Goal: Obtain resource: Obtain resource

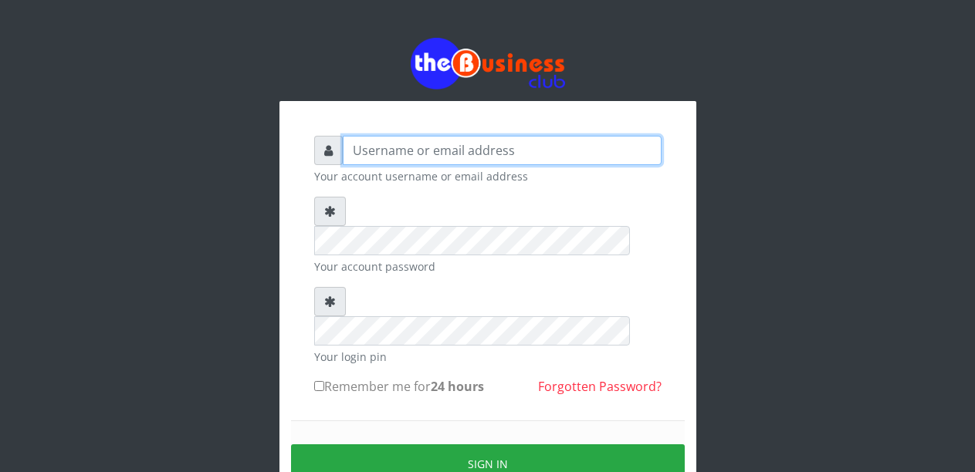
click at [396, 147] on input "text" at bounding box center [502, 150] width 319 height 29
type input "Malamsidi3030"
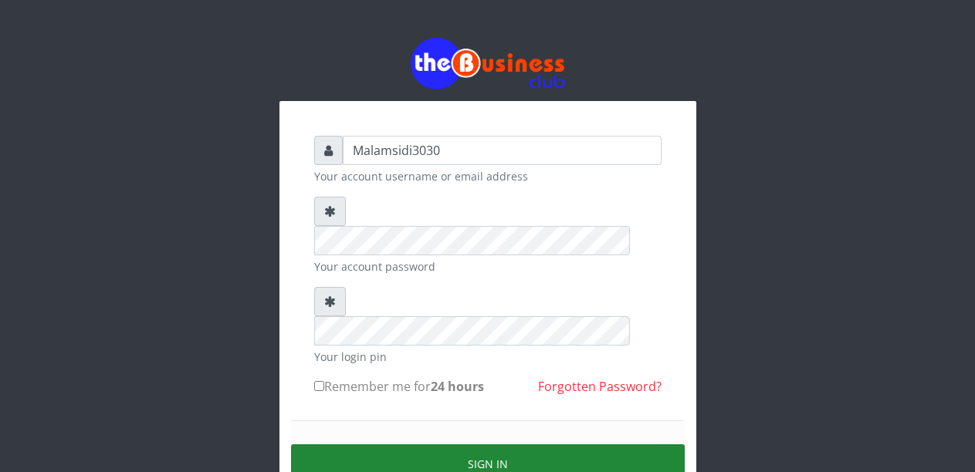
click at [462, 444] on button "Sign in" at bounding box center [488, 463] width 394 height 39
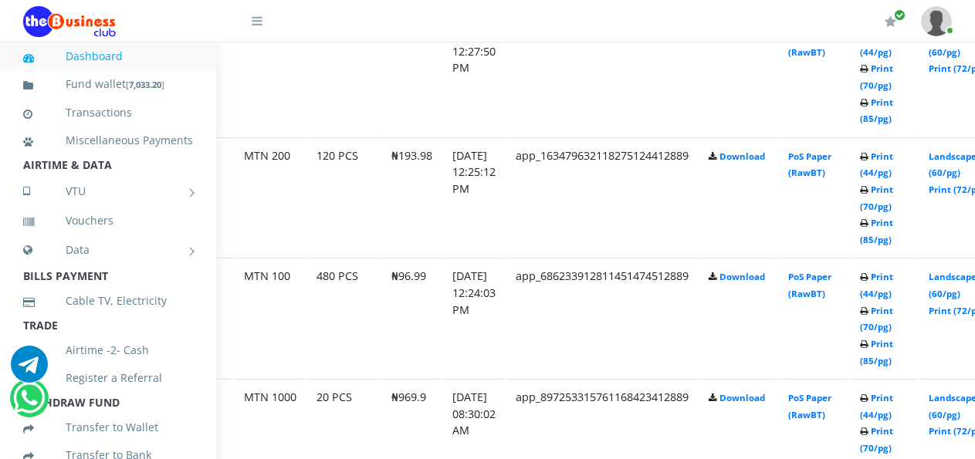
scroll to position [1080, 110]
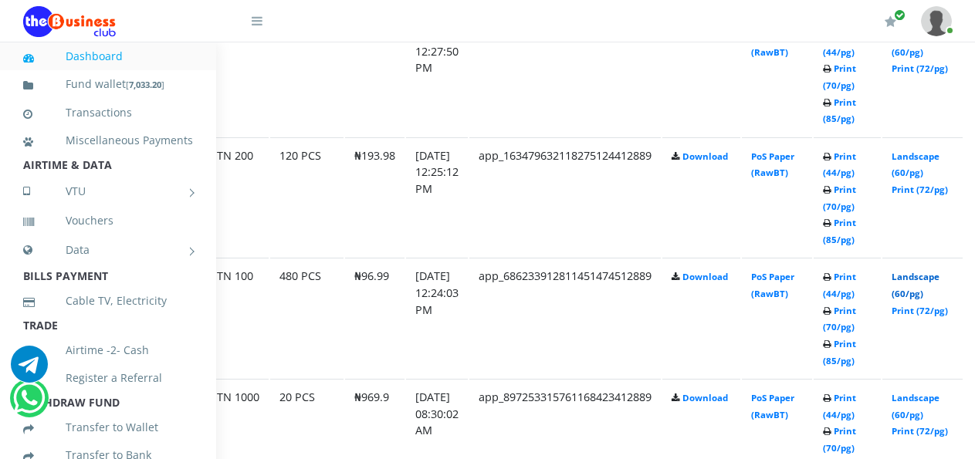
click at [921, 280] on link "Landscape (60/pg)" at bounding box center [915, 285] width 48 height 29
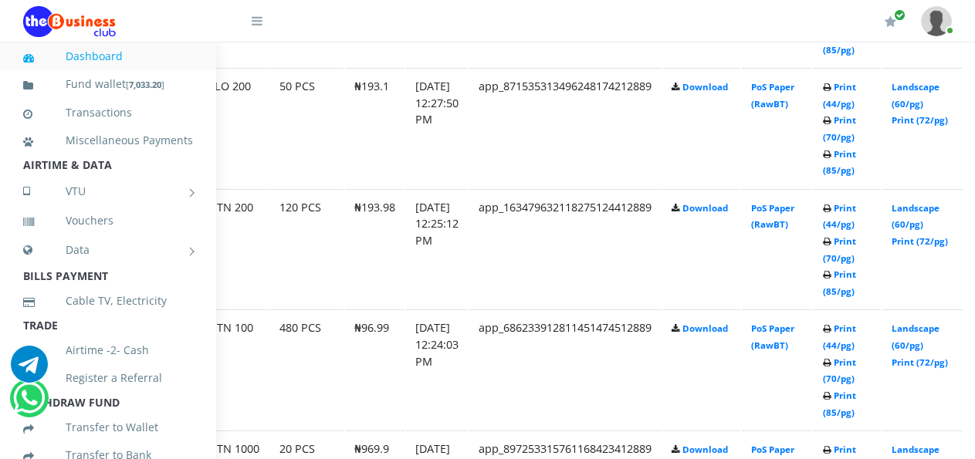
scroll to position [1009, 110]
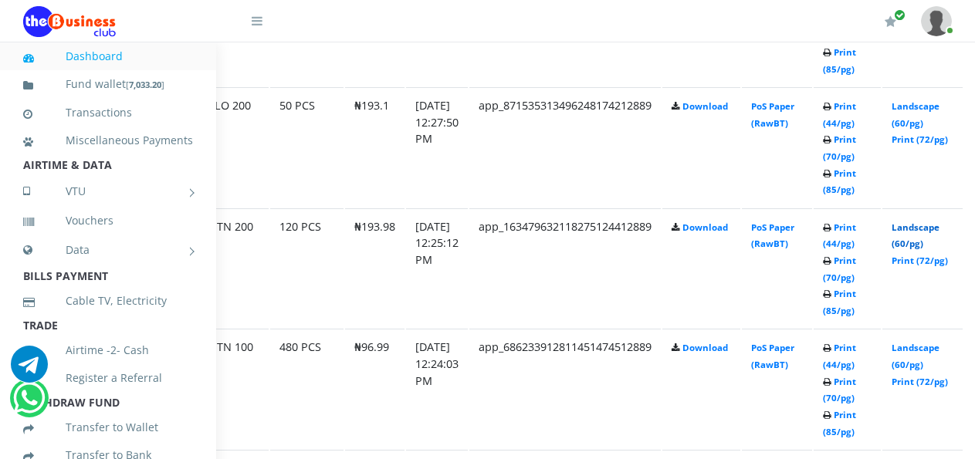
click at [921, 225] on link "Landscape (60/pg)" at bounding box center [915, 235] width 48 height 29
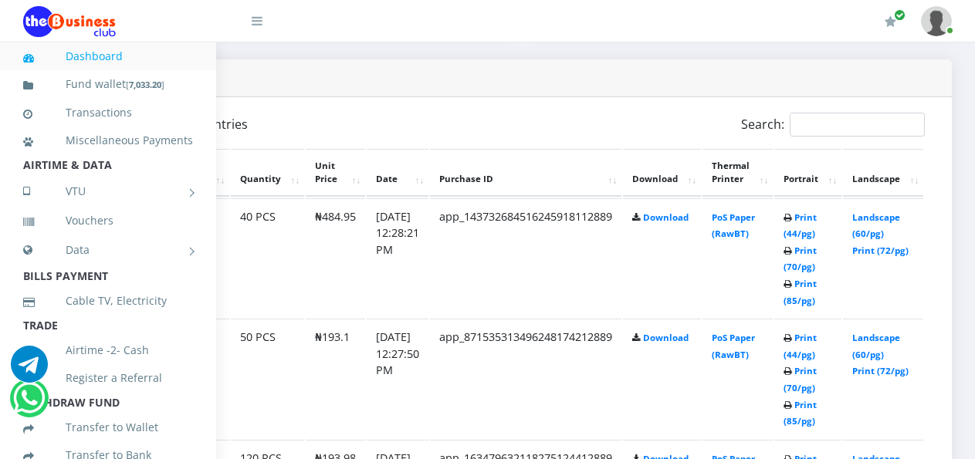
scroll to position [778, 171]
click at [858, 340] on link "Landscape (60/pg)" at bounding box center [876, 346] width 48 height 29
click at [789, 215] on link "Print (44/pg)" at bounding box center [799, 225] width 33 height 29
